Goal: Transaction & Acquisition: Purchase product/service

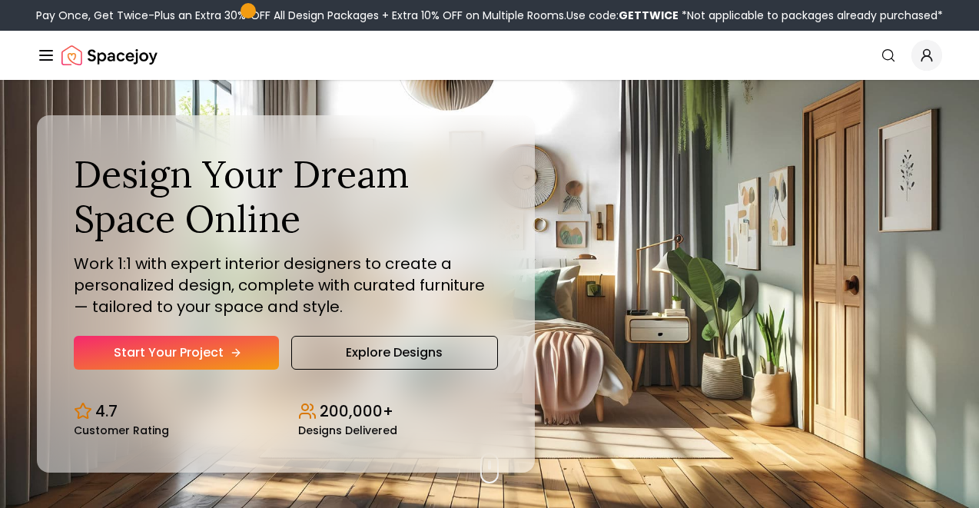
click at [241, 352] on link "Start Your Project" at bounding box center [176, 353] width 205 height 34
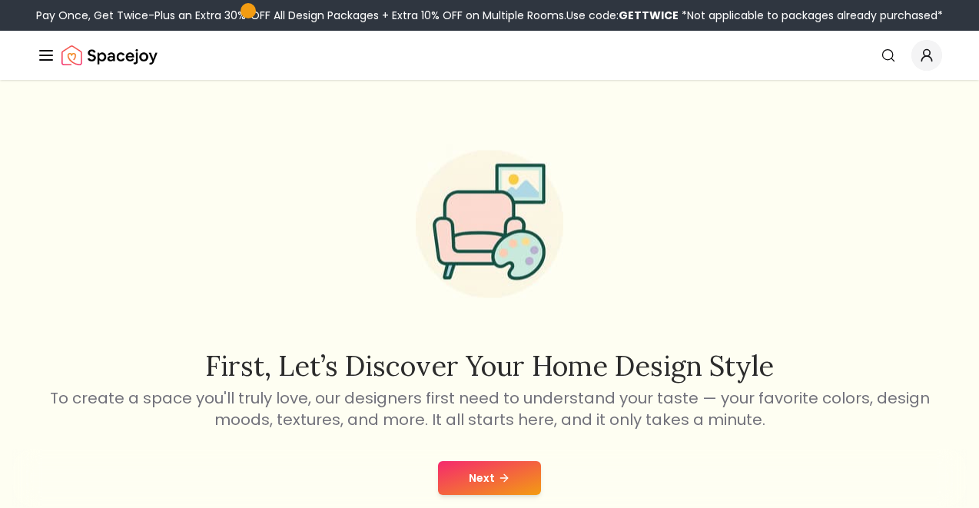
click at [502, 484] on button "Next" at bounding box center [489, 478] width 103 height 34
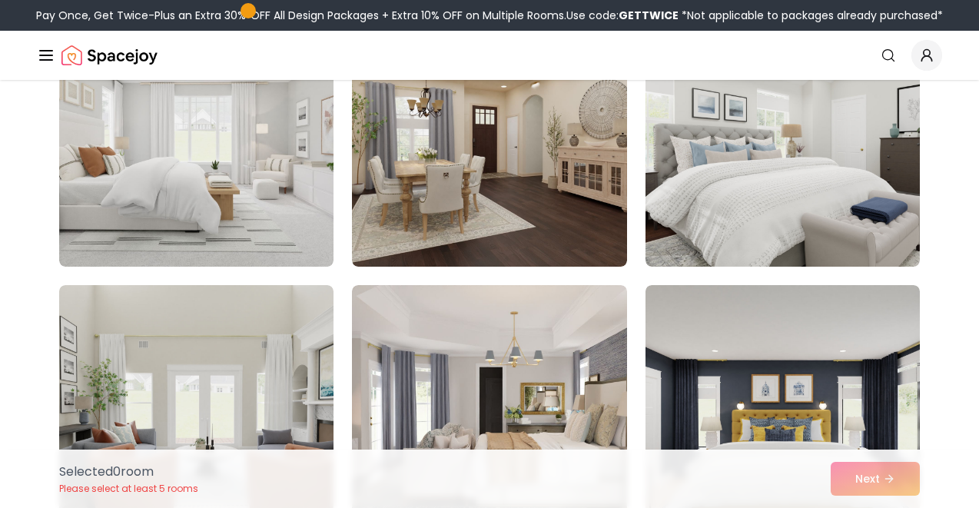
scroll to position [3358, 0]
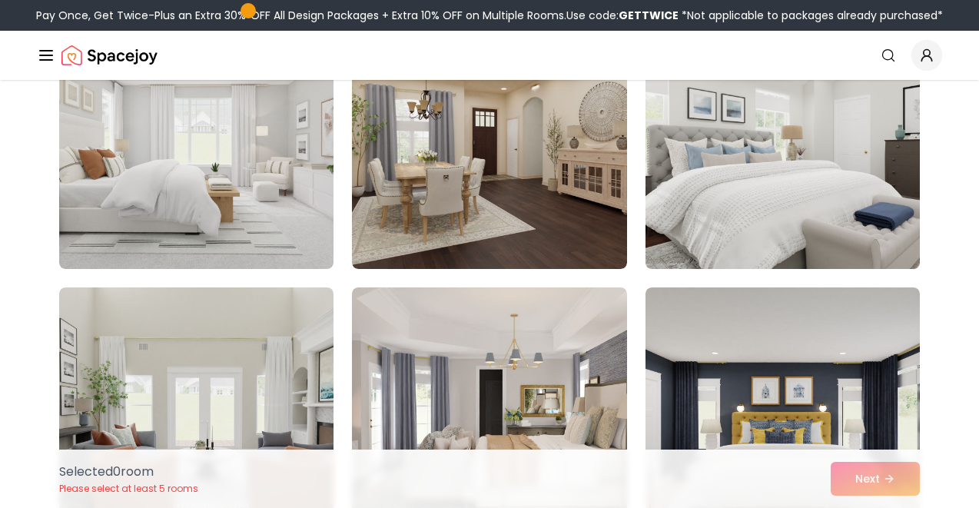
click at [691, 192] on img at bounding box center [783, 146] width 288 height 258
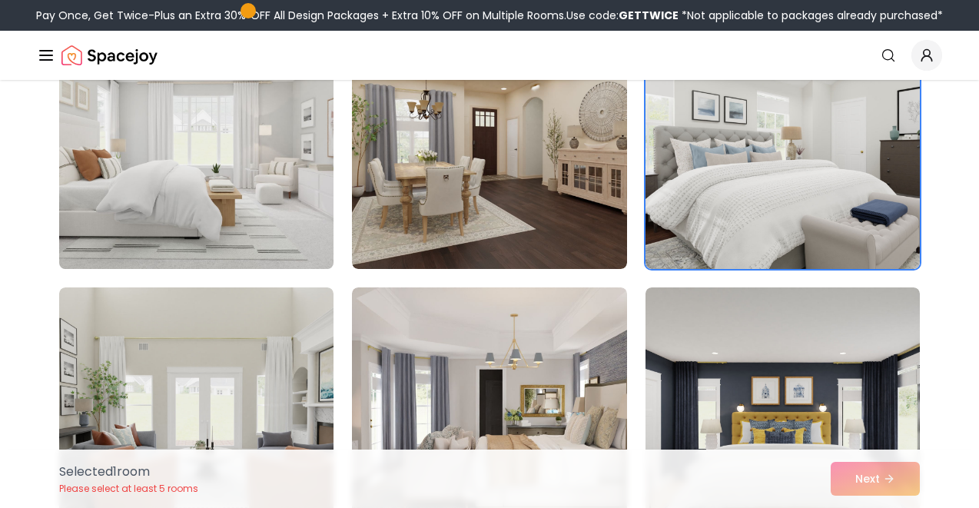
click at [306, 209] on img at bounding box center [196, 146] width 288 height 258
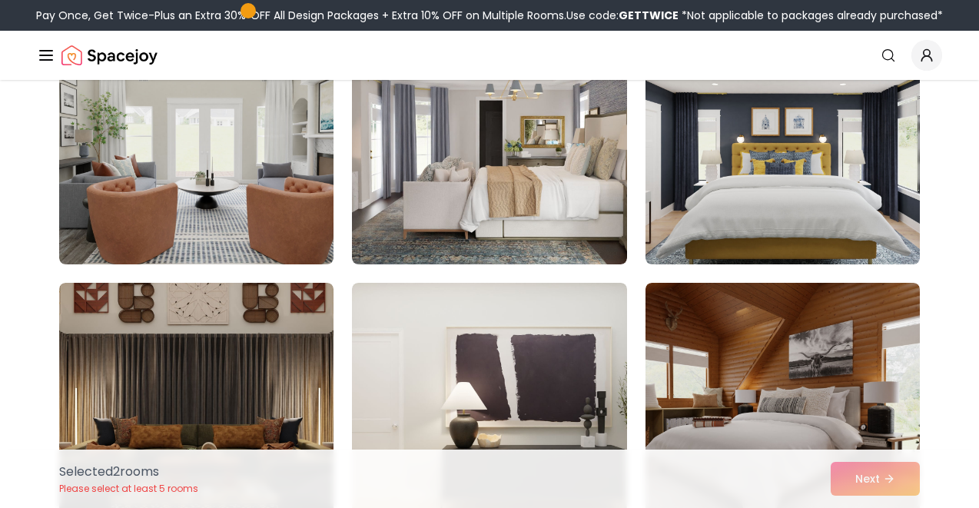
scroll to position [3627, 0]
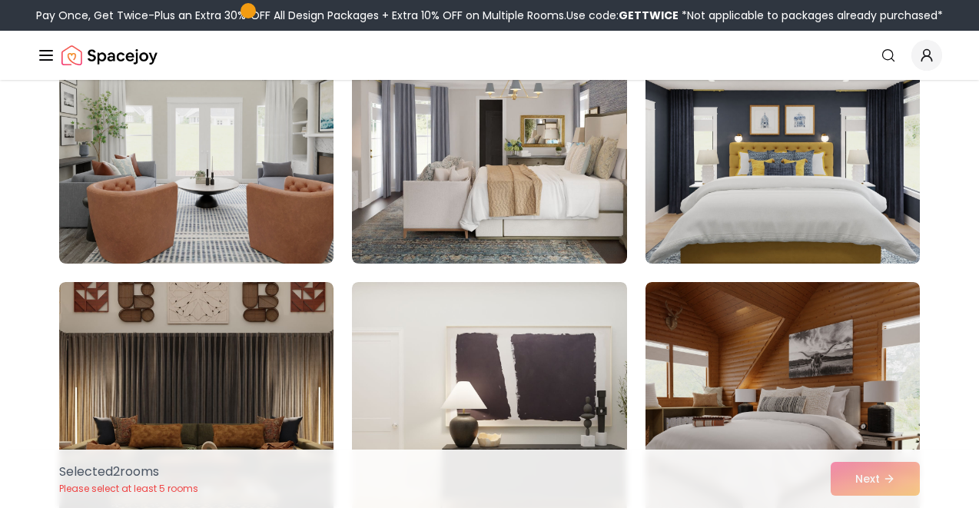
click at [702, 240] on img at bounding box center [783, 141] width 288 height 258
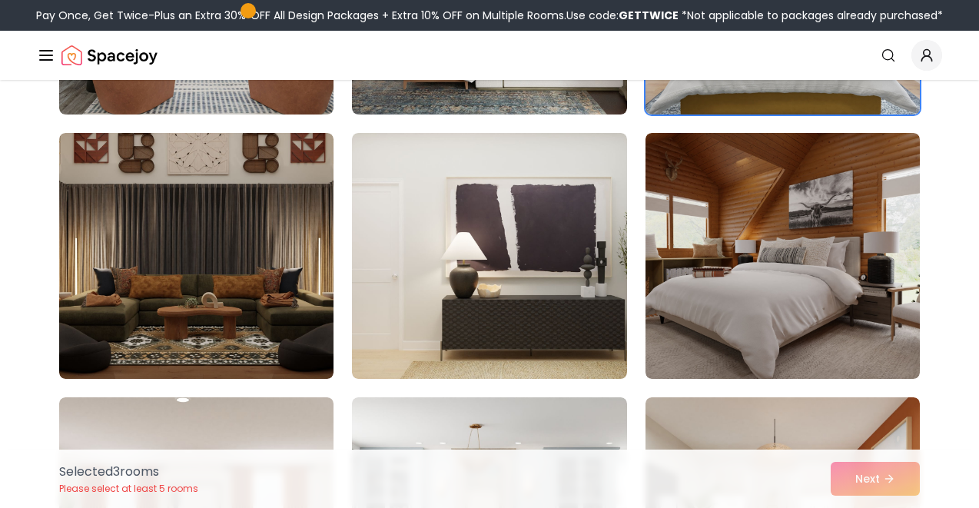
scroll to position [3800, 0]
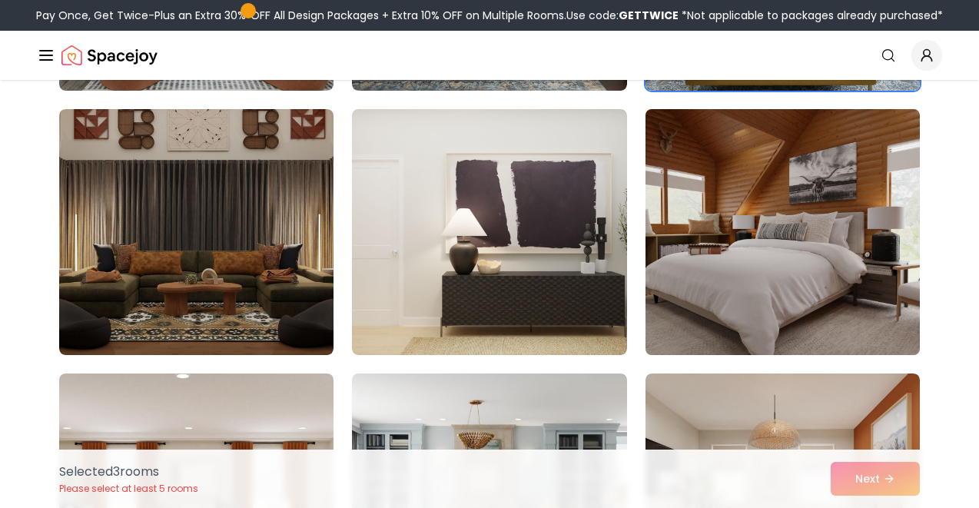
click at [716, 260] on img at bounding box center [783, 232] width 288 height 258
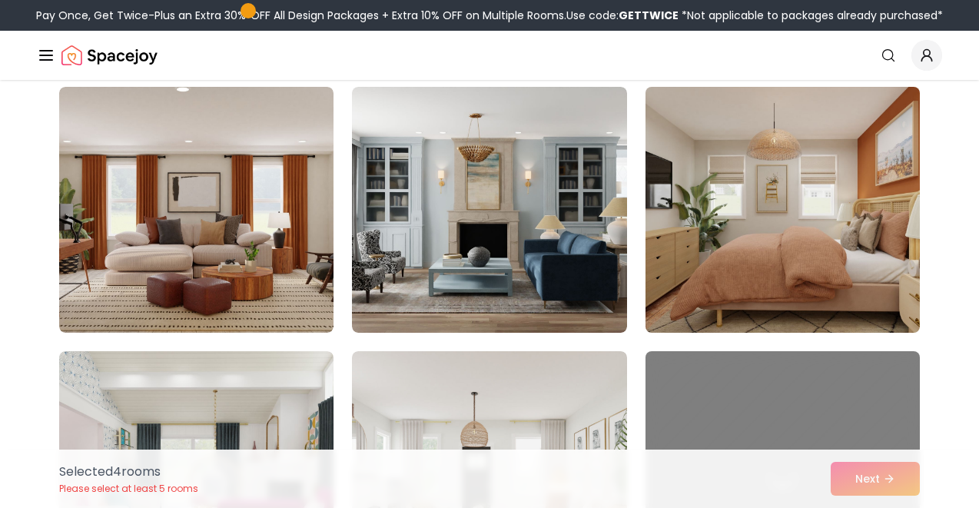
scroll to position [4098, 0]
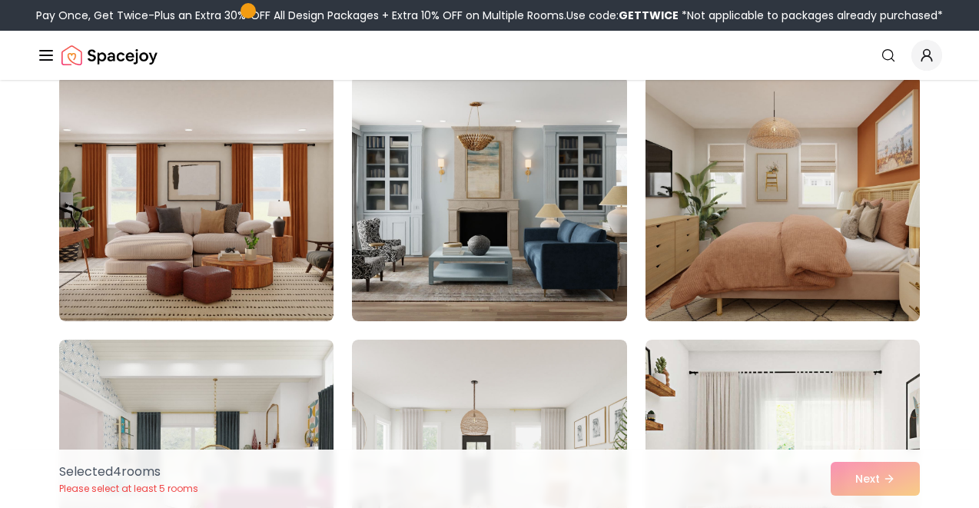
click at [694, 180] on img at bounding box center [783, 198] width 288 height 258
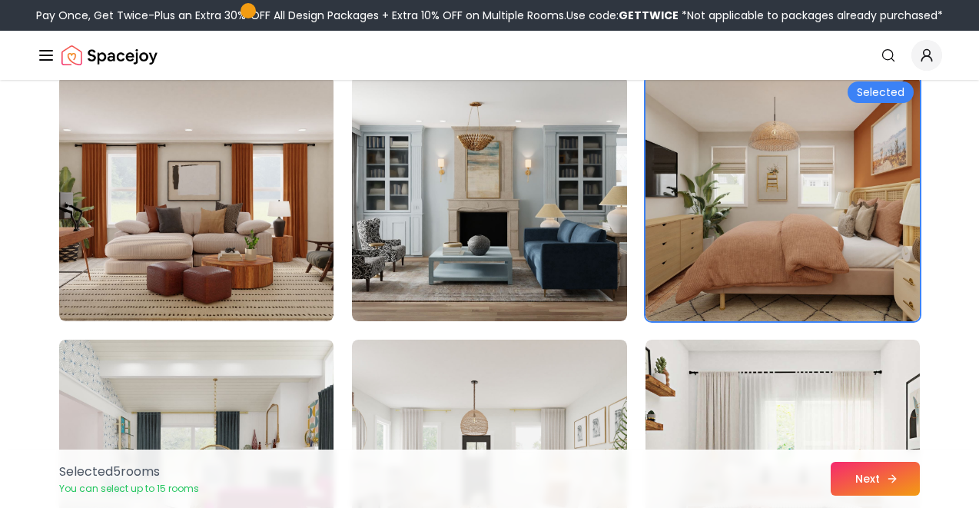
click at [861, 473] on button "Next" at bounding box center [875, 479] width 89 height 34
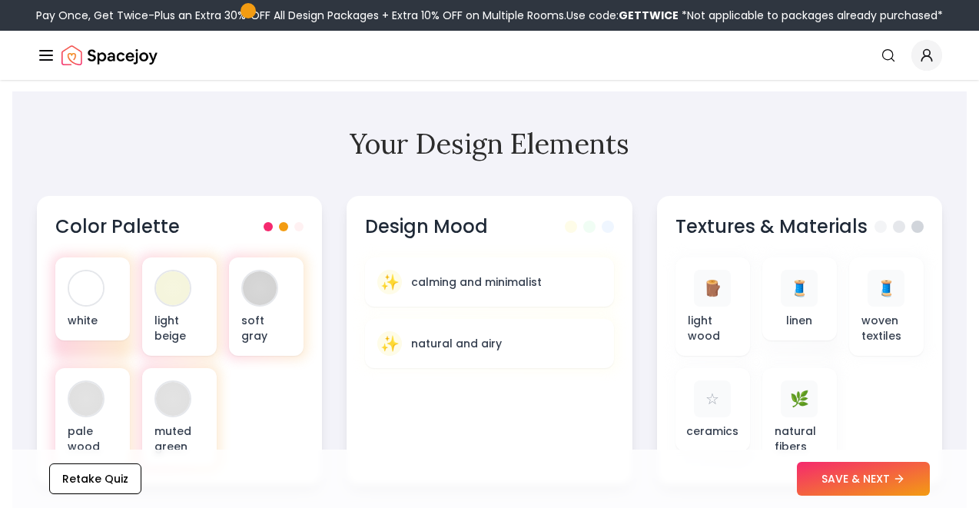
scroll to position [500, 0]
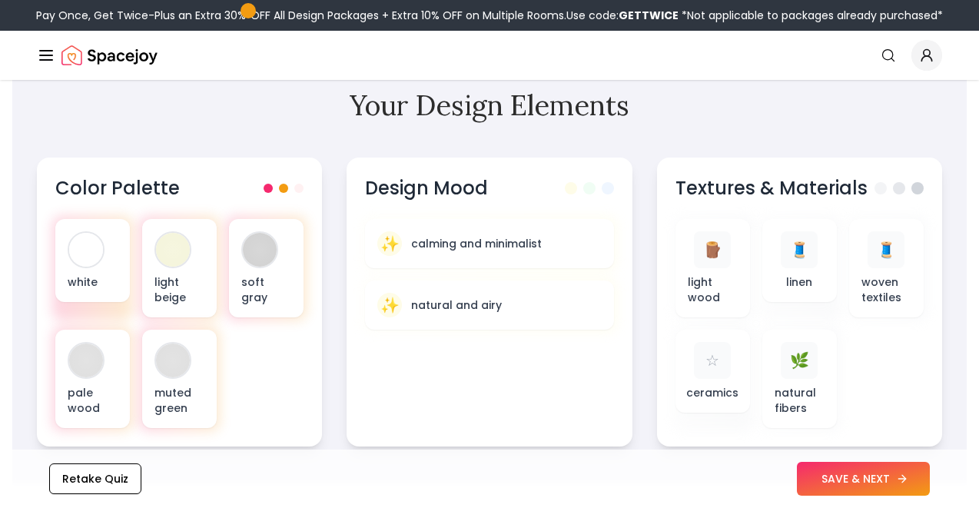
click at [824, 475] on button "SAVE & NEXT" at bounding box center [863, 479] width 133 height 34
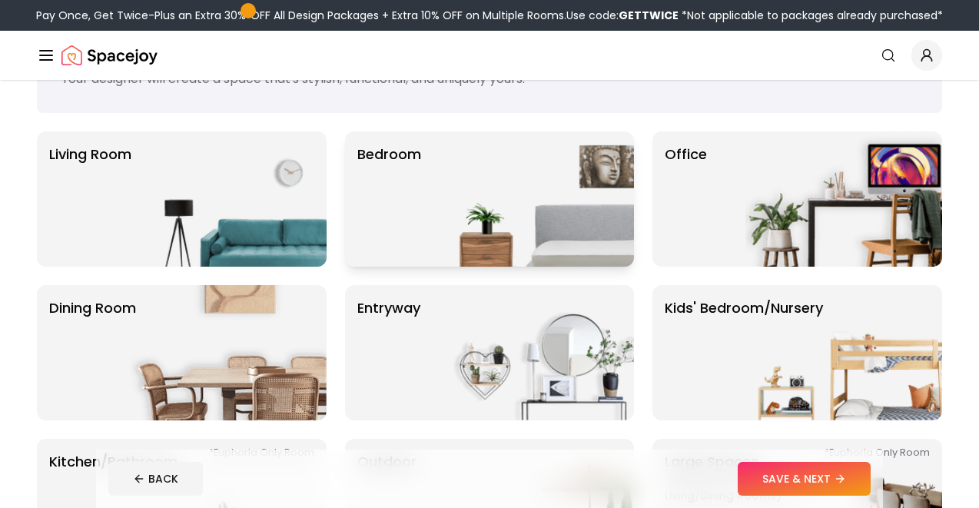
scroll to position [87, 0]
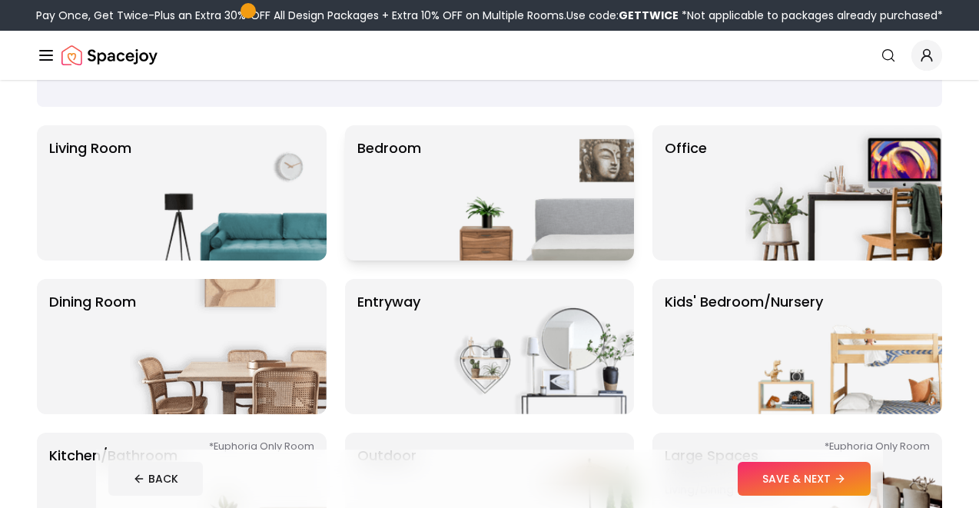
click at [536, 203] on img at bounding box center [535, 192] width 197 height 135
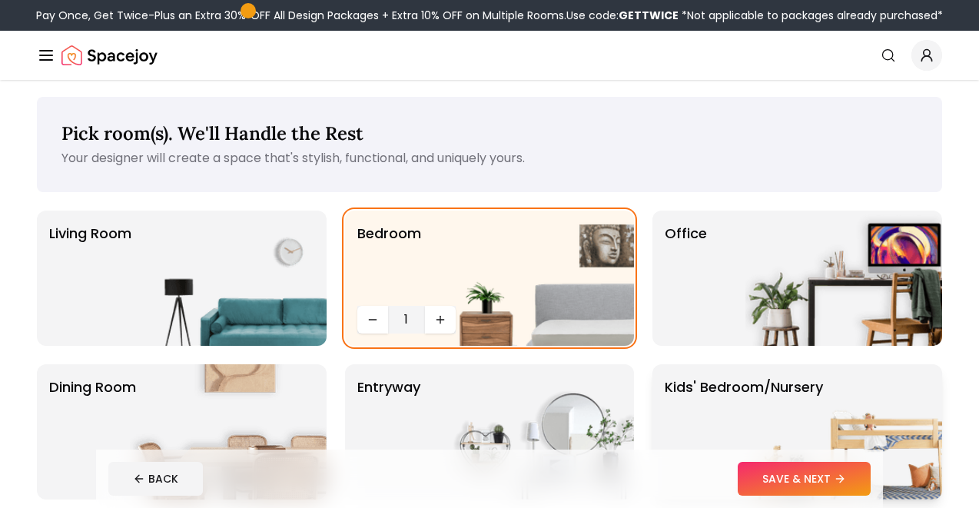
scroll to position [0, 0]
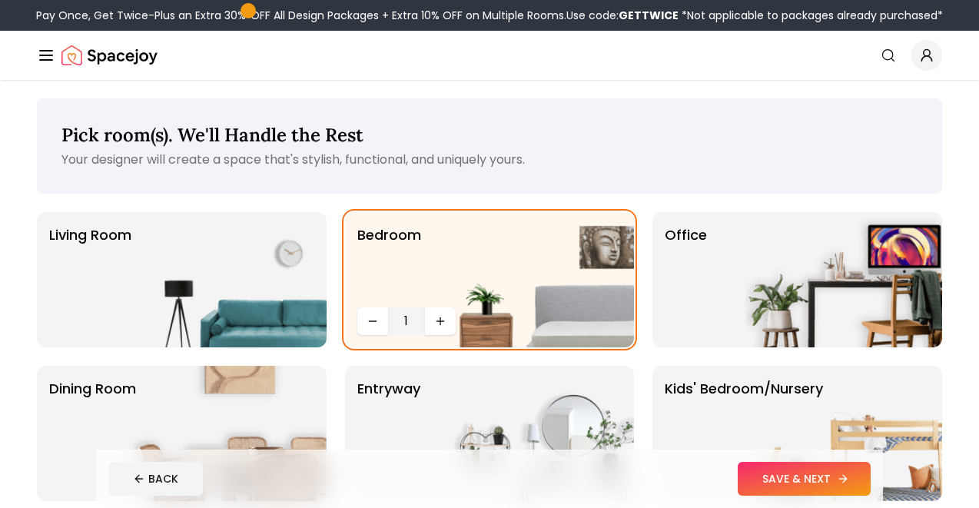
click at [771, 466] on button "SAVE & NEXT" at bounding box center [804, 479] width 133 height 34
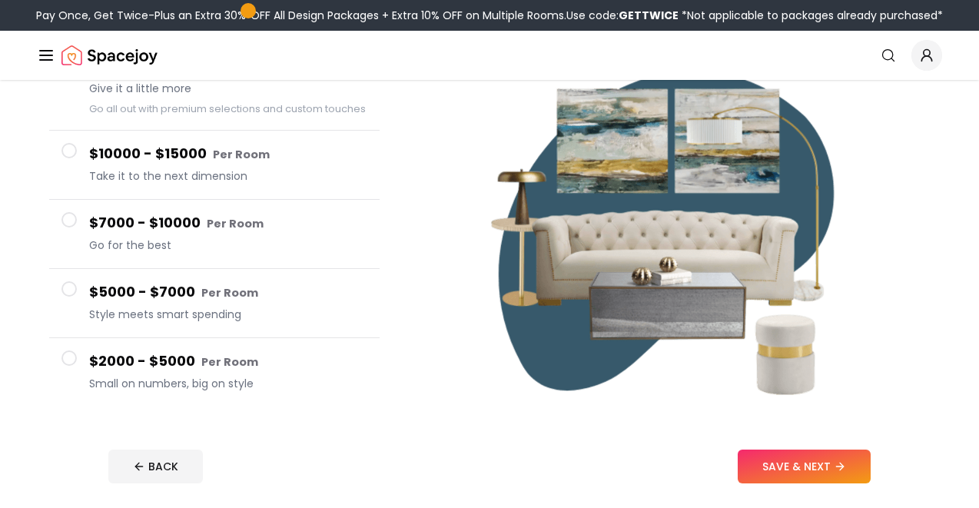
scroll to position [188, 0]
